Goal: Transaction & Acquisition: Purchase product/service

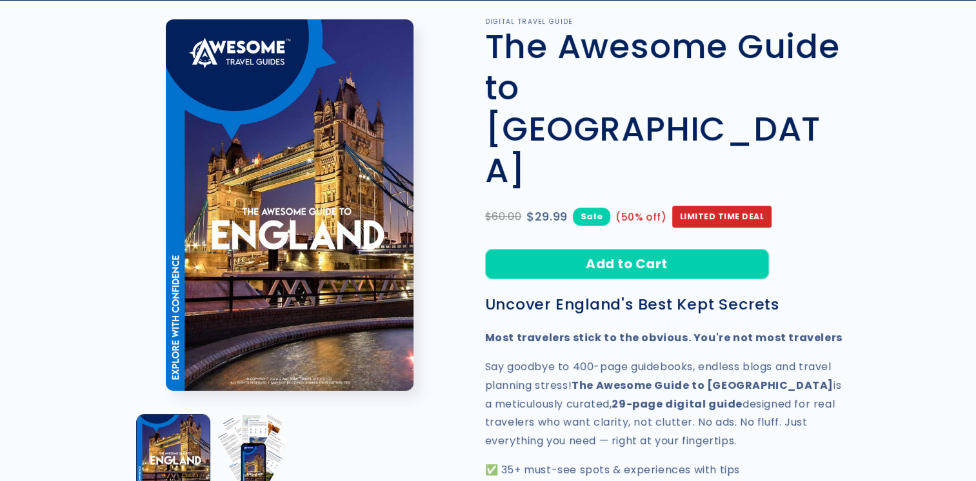
scroll to position [129, 0]
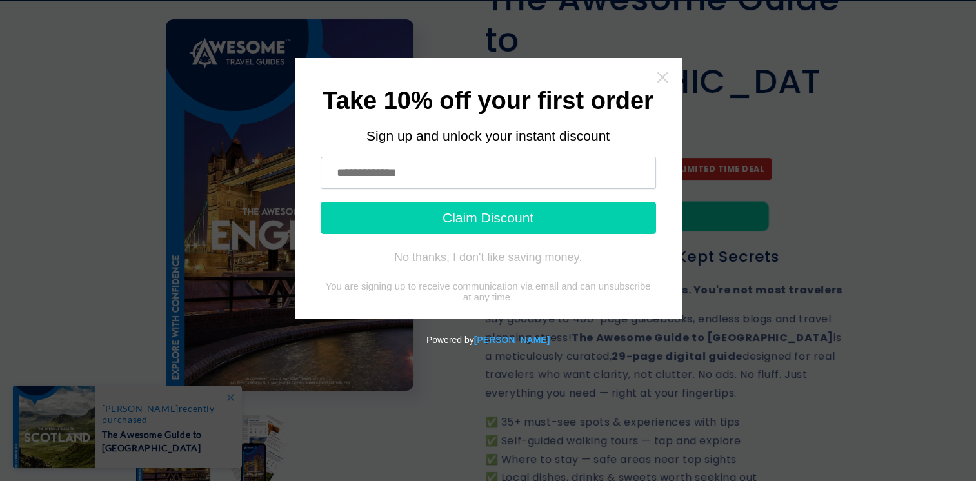
click at [665, 76] on icon "Close widget" at bounding box center [662, 77] width 13 height 13
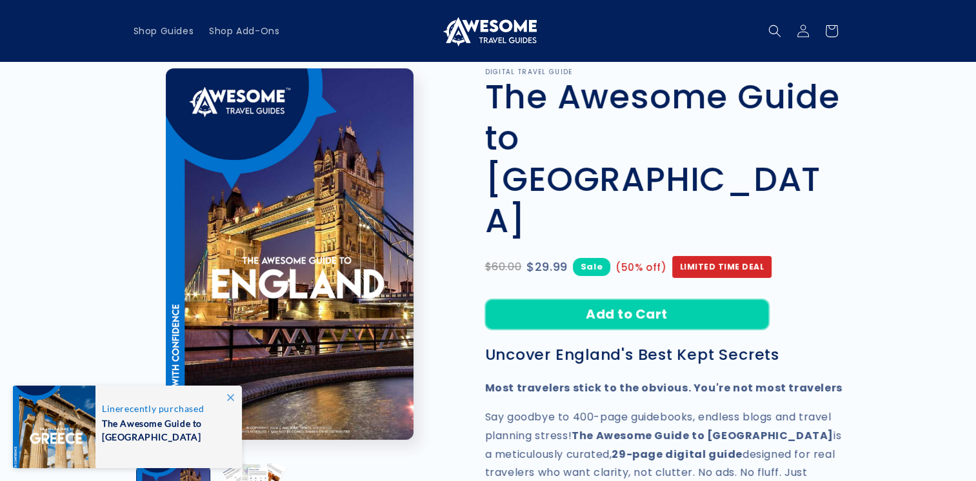
scroll to position [0, 0]
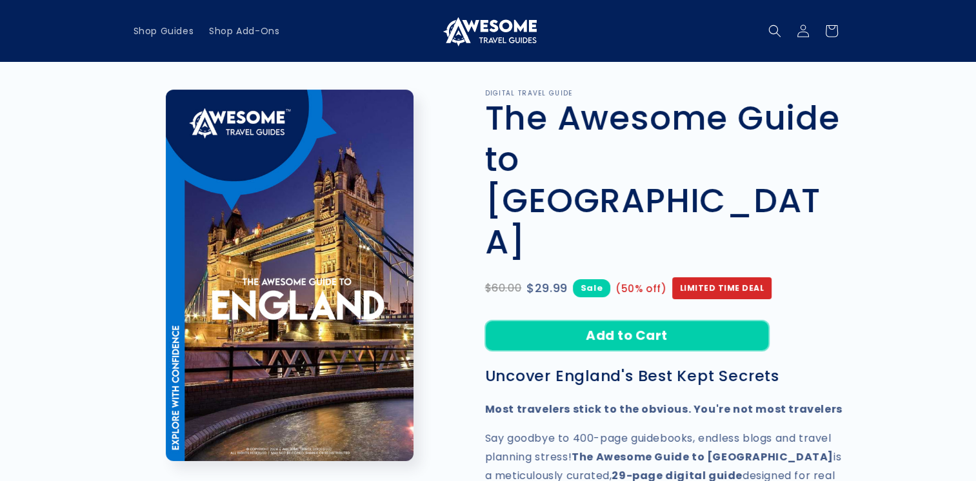
click at [624, 320] on button "Add to Cart" at bounding box center [627, 335] width 284 height 30
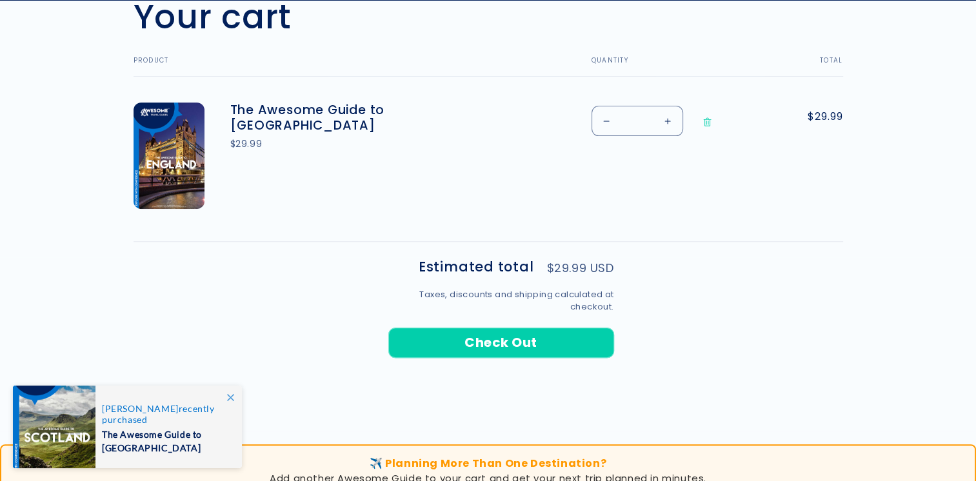
scroll to position [451, 0]
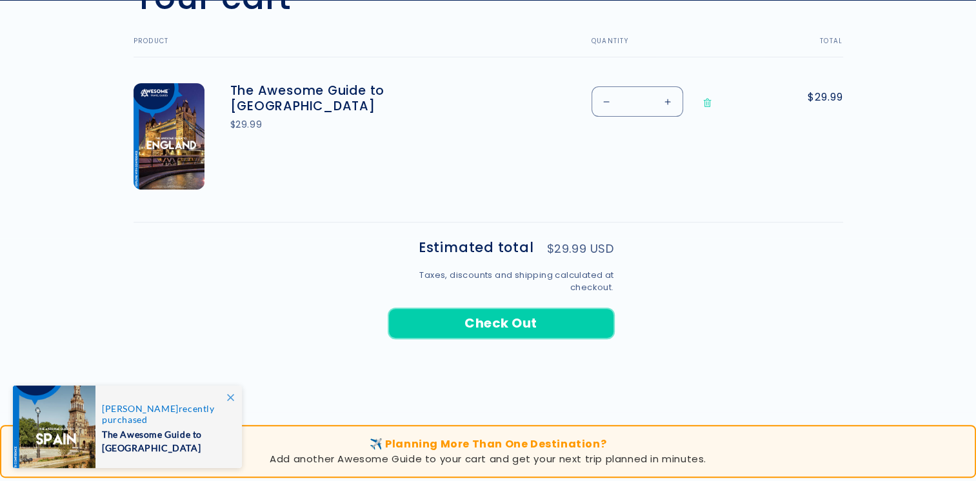
click at [488, 324] on button "Check Out" at bounding box center [501, 323] width 226 height 30
